Goal: Task Accomplishment & Management: Complete application form

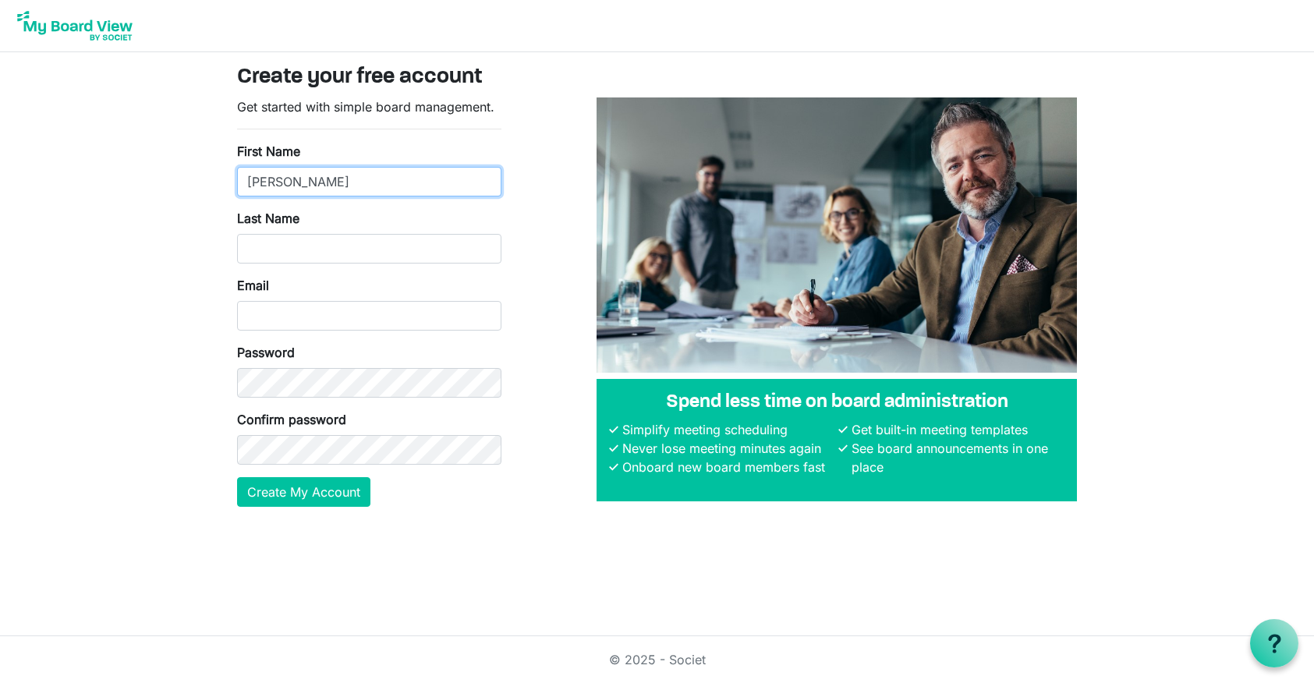
type input "[PERSON_NAME]"
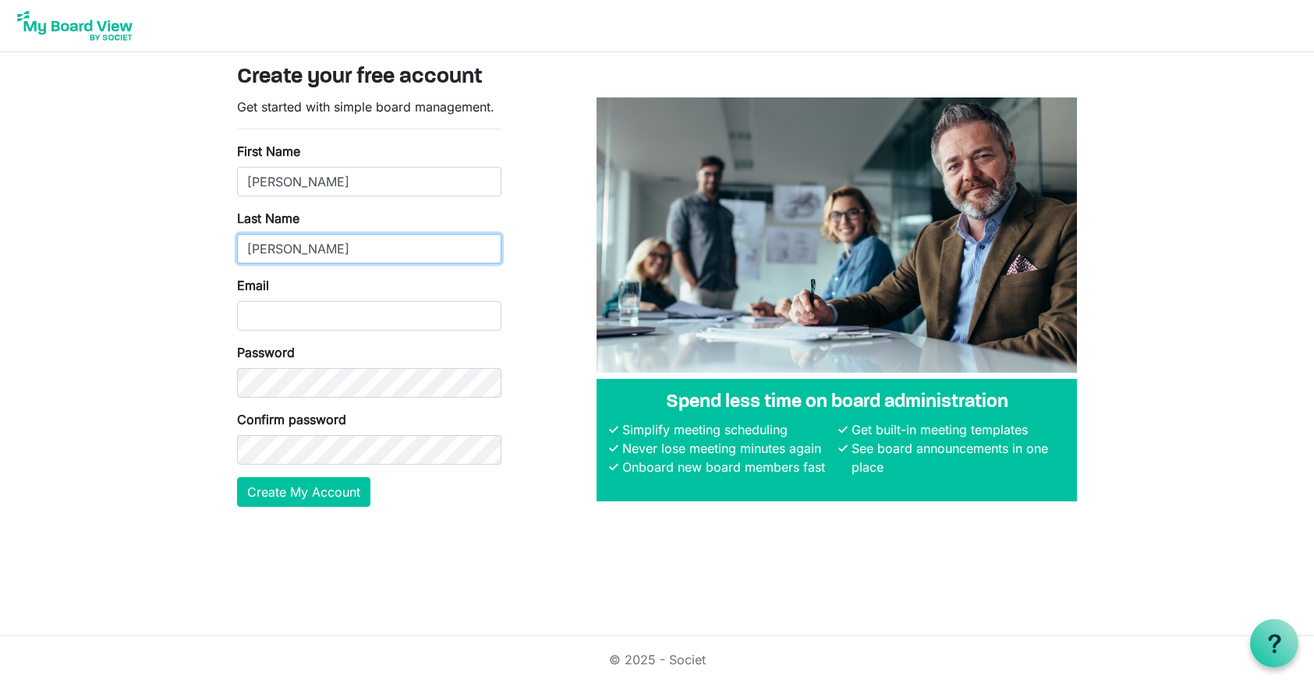
type input "Meyer"
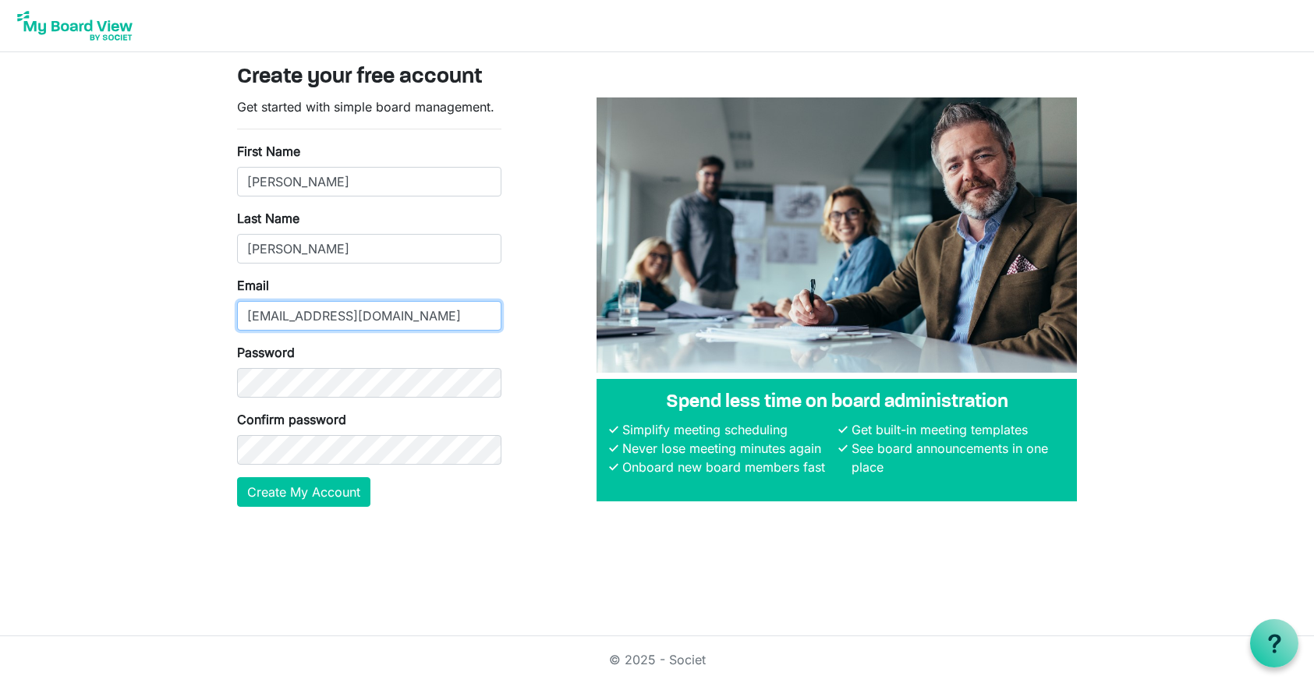
type input "bmeyer@ncais.org"
click at [320, 496] on button "Create My Account" at bounding box center [303, 492] width 133 height 30
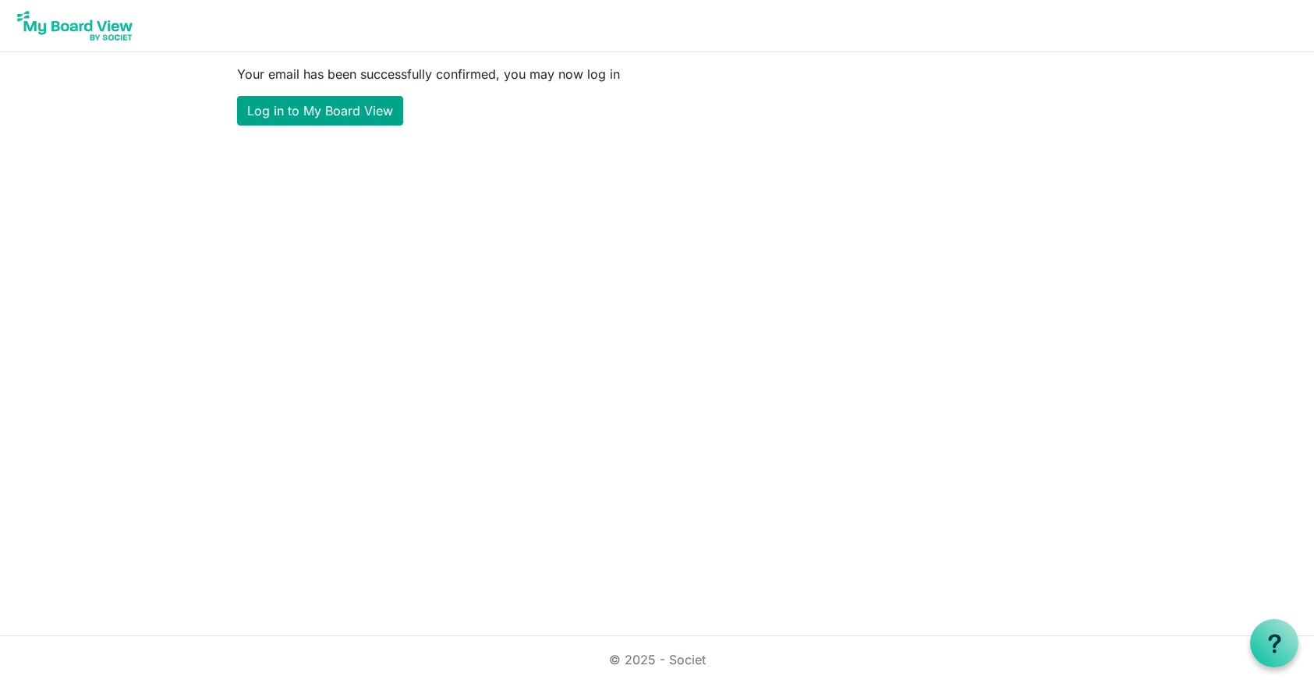
click at [295, 105] on link "Log in to My Board View" at bounding box center [320, 111] width 166 height 30
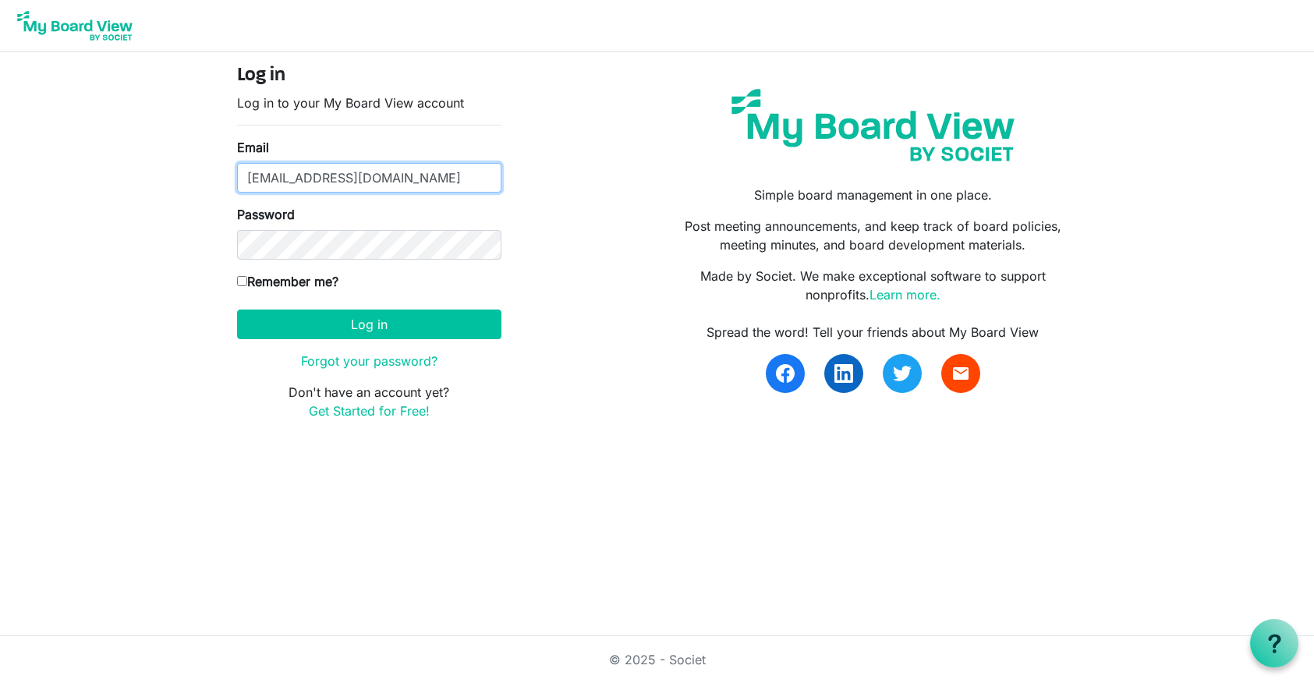
type input "[EMAIL_ADDRESS][DOMAIN_NAME]"
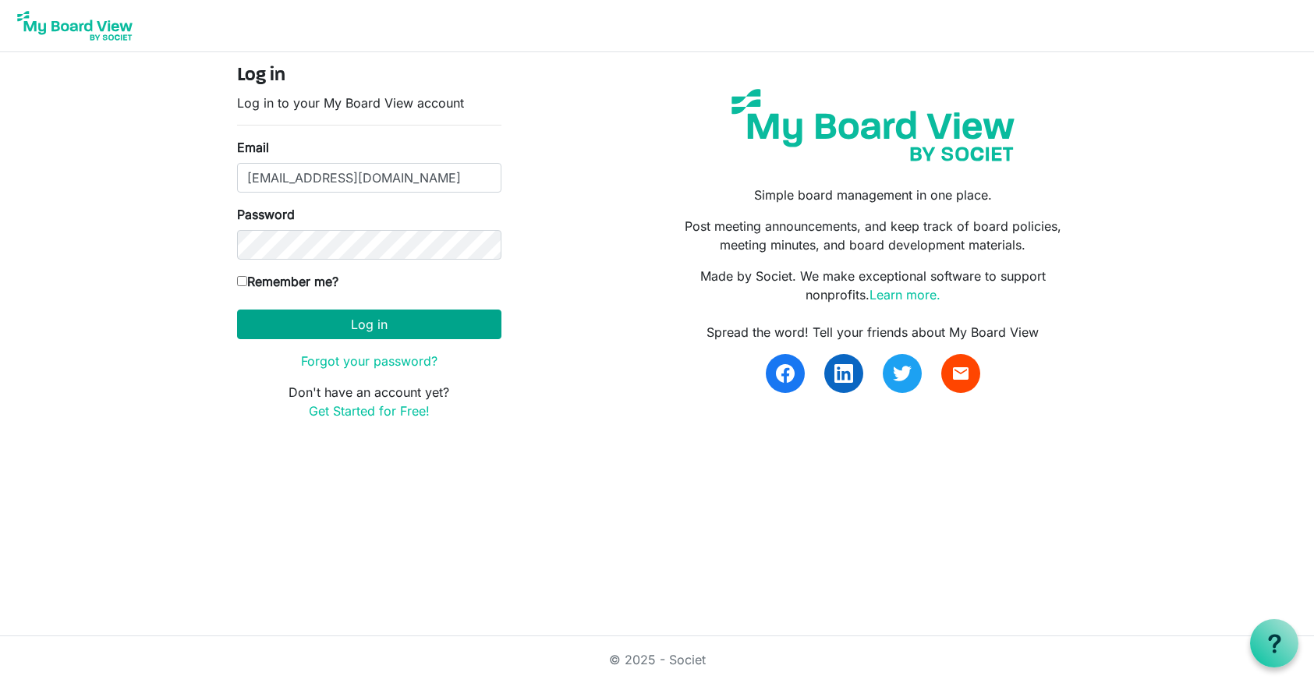
click at [440, 329] on button "Log in" at bounding box center [369, 325] width 264 height 30
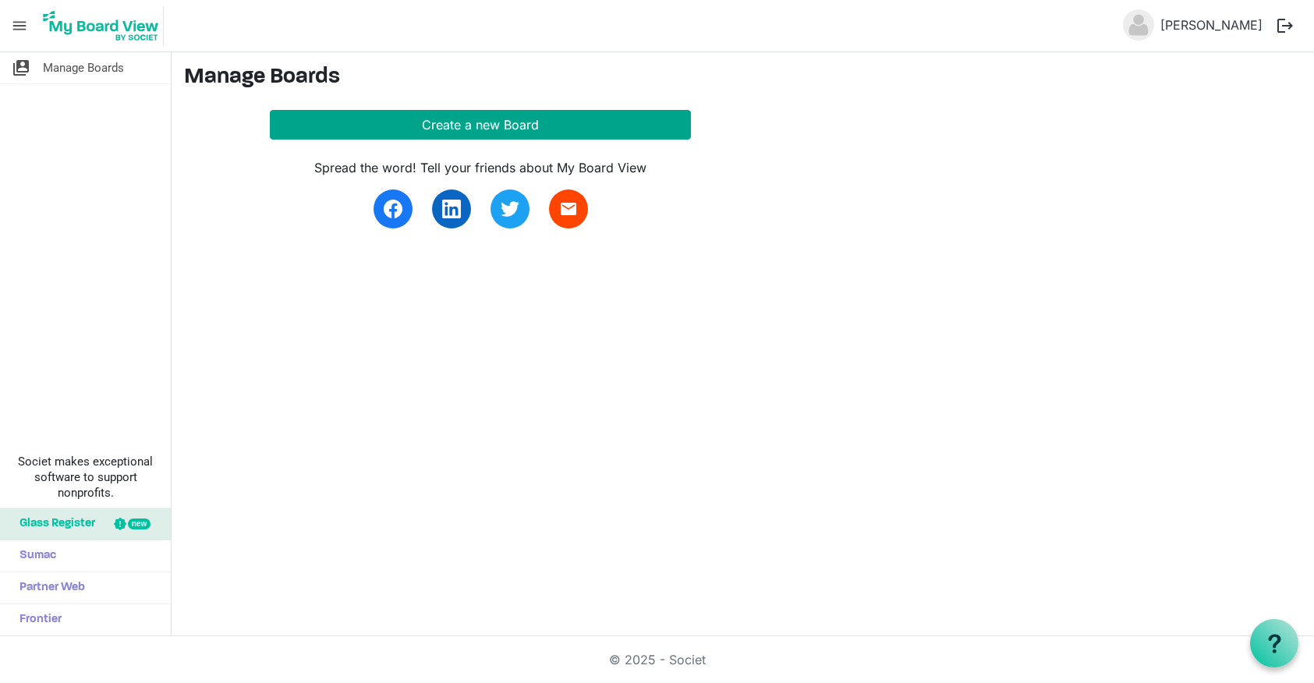
click at [385, 121] on button "Create a new Board" at bounding box center [480, 125] width 421 height 30
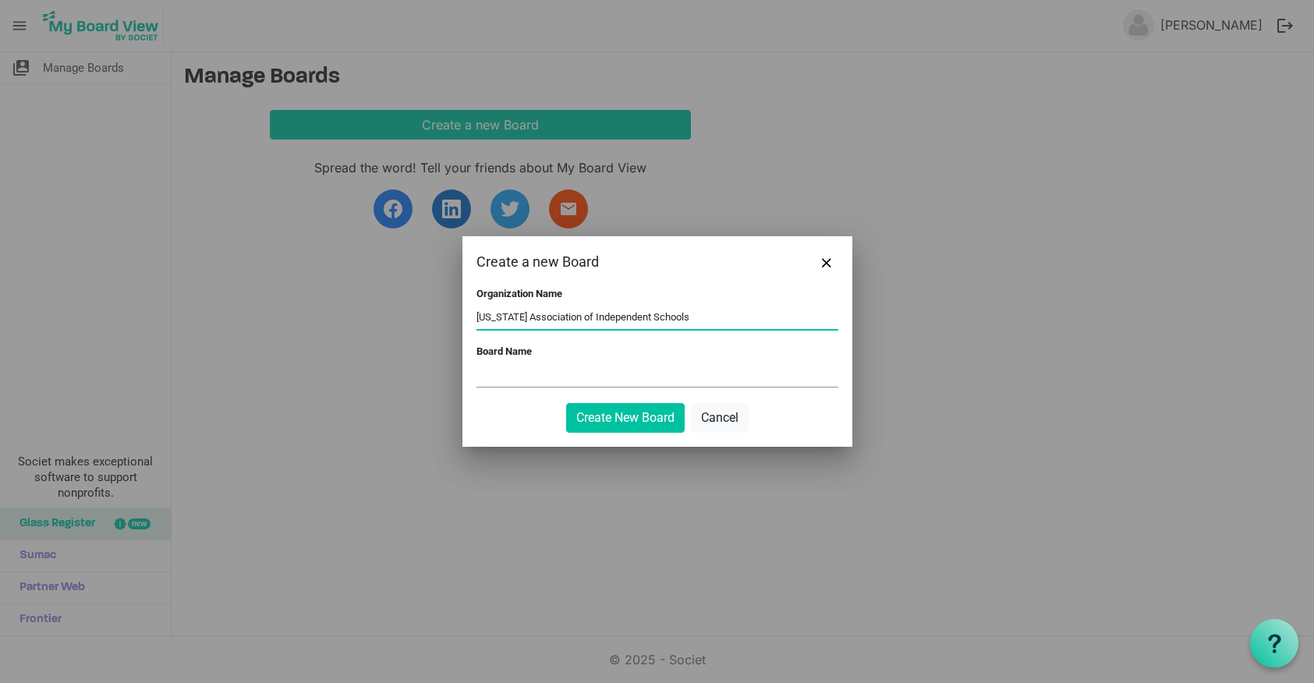
type input "[US_STATE] Association of Independent Schools"
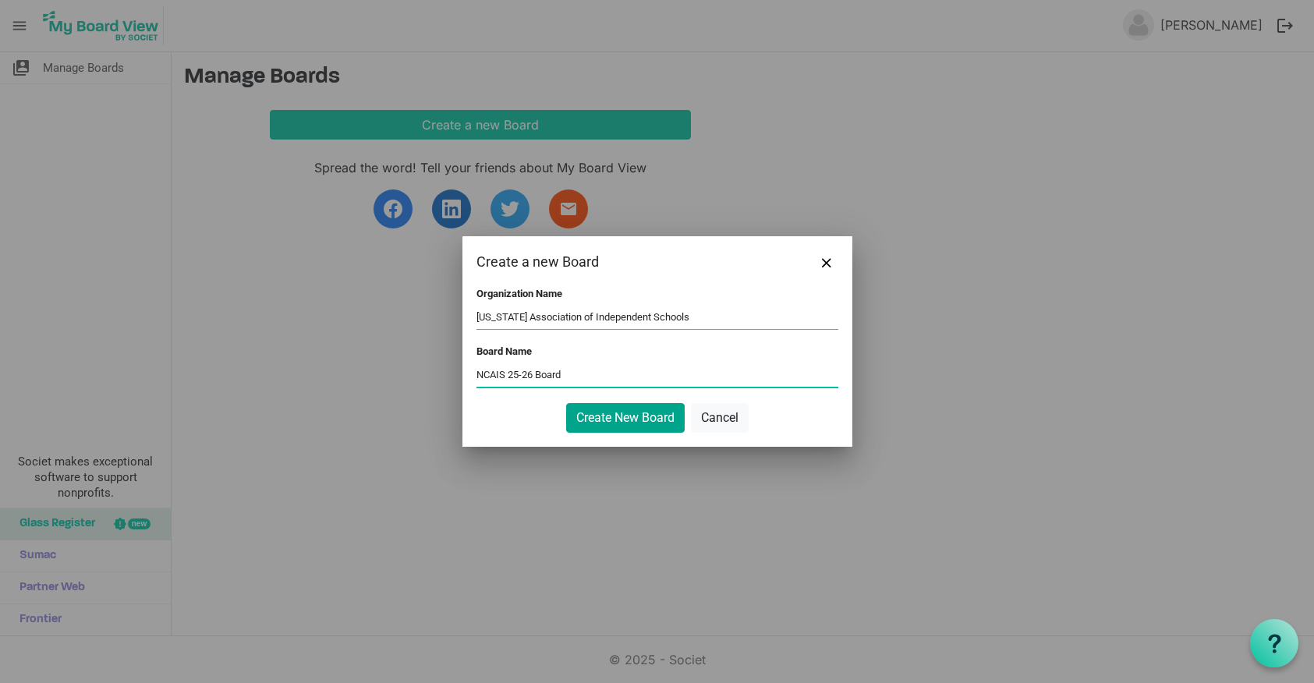
type input "NCAIS 25-26 Board"
click at [615, 420] on button "Create New Board" at bounding box center [625, 418] width 119 height 30
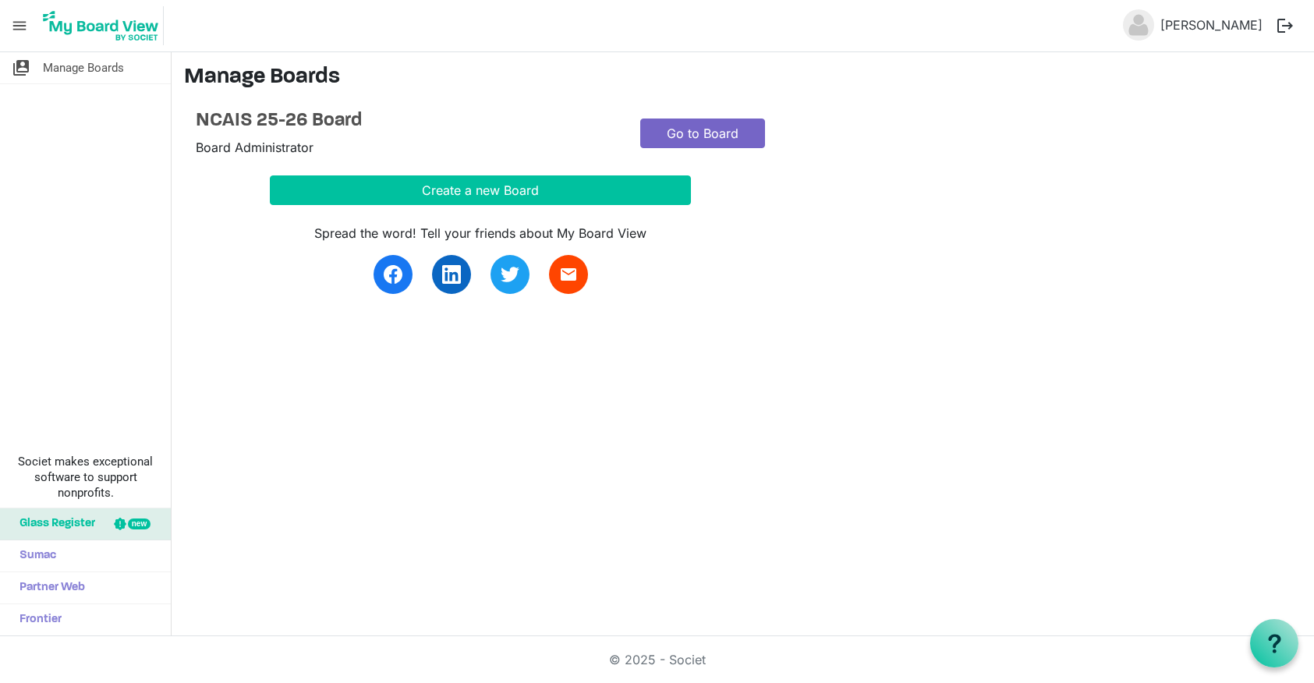
click at [717, 130] on link "Go to Board" at bounding box center [702, 134] width 125 height 30
